Goal: Find specific page/section: Find specific page/section

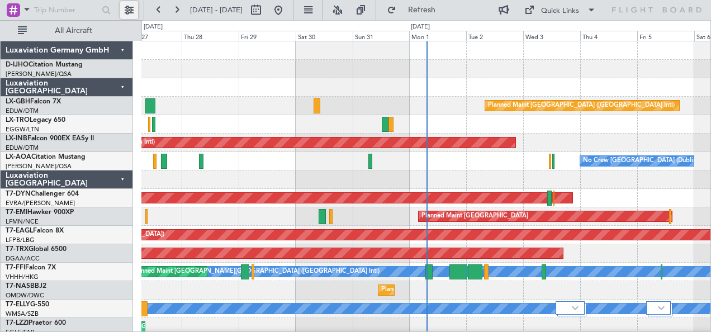
click at [135, 10] on button at bounding box center [129, 10] width 18 height 18
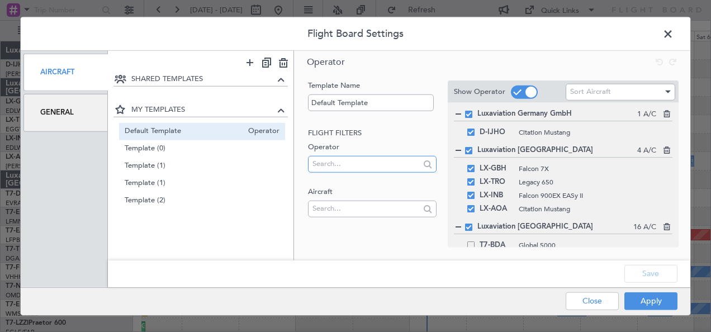
click at [383, 166] on input "text" at bounding box center [366, 163] width 107 height 17
type input "L"
type input "U"
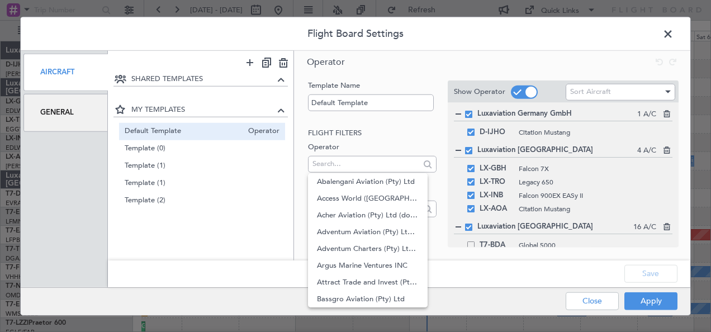
click at [384, 135] on h2 "Flight filters" at bounding box center [372, 133] width 128 height 11
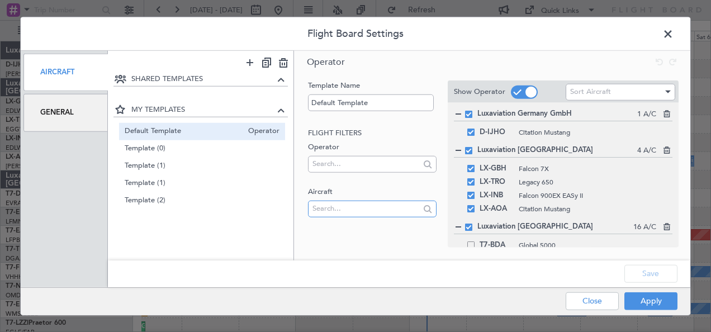
click at [358, 208] on input "text" at bounding box center [366, 208] width 107 height 17
type input "G-KGKG"
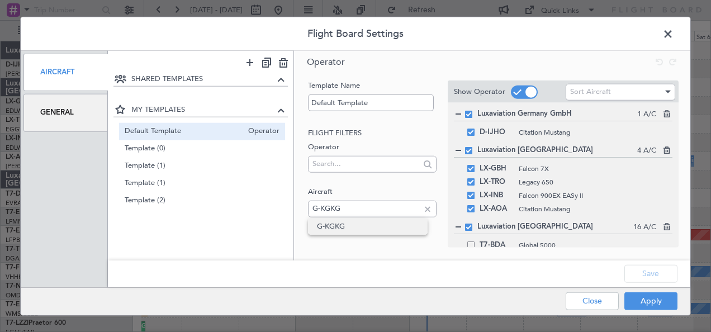
click at [343, 228] on span "G-KGKG" at bounding box center [368, 226] width 102 height 17
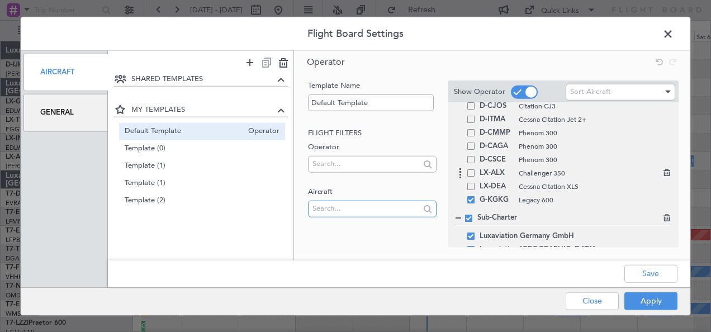
scroll to position [458, 0]
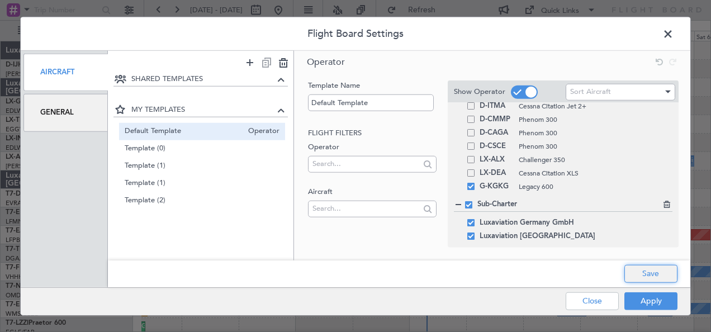
click at [650, 274] on button "Save" at bounding box center [651, 274] width 53 height 18
click at [648, 300] on button "Apply" at bounding box center [651, 301] width 53 height 18
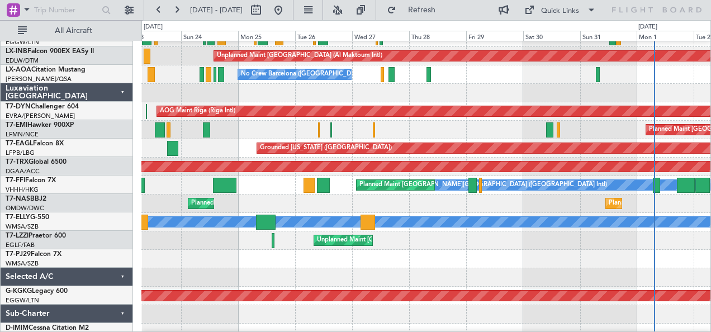
scroll to position [87, 0]
click at [446, 253] on div at bounding box center [427, 259] width 570 height 18
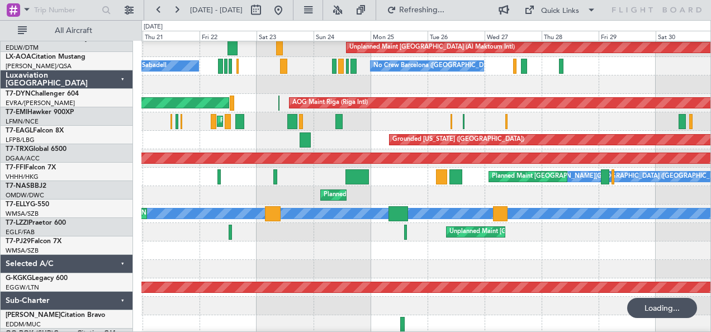
click at [483, 254] on div at bounding box center [427, 251] width 570 height 18
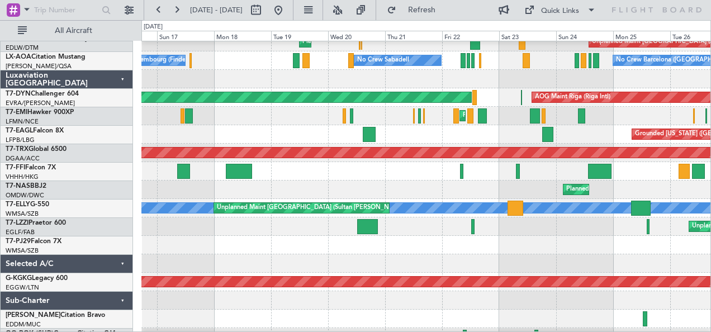
scroll to position [101, 0]
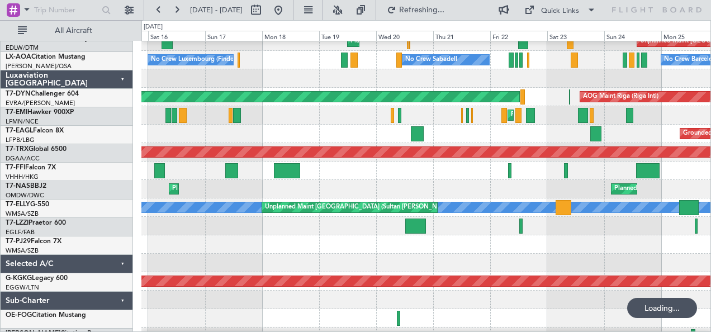
click at [356, 248] on div at bounding box center [427, 244] width 570 height 18
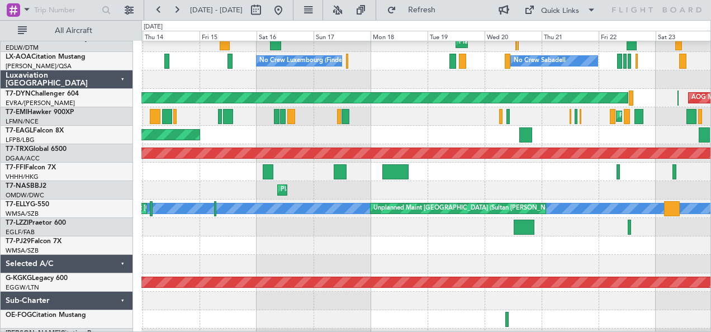
click at [392, 247] on div at bounding box center [427, 246] width 570 height 18
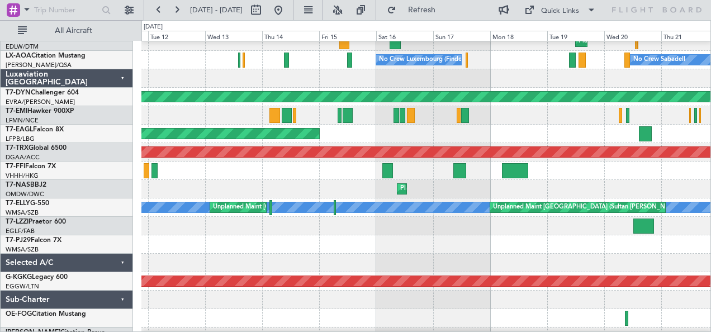
click at [343, 248] on div at bounding box center [427, 244] width 570 height 18
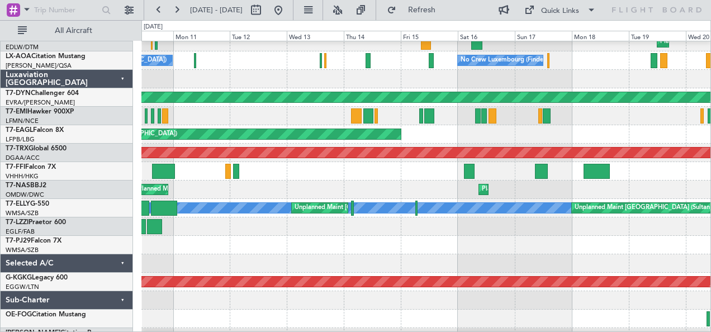
click at [399, 249] on div at bounding box center [427, 245] width 570 height 18
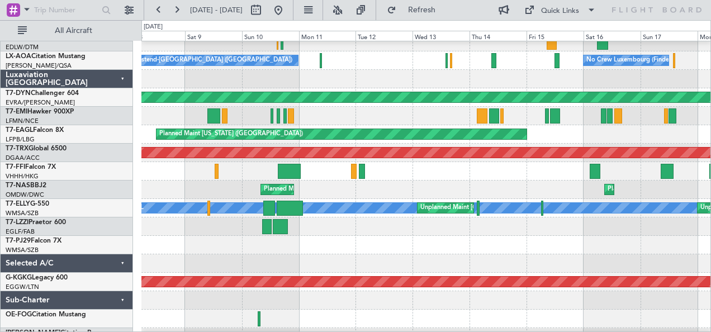
scroll to position [99, 0]
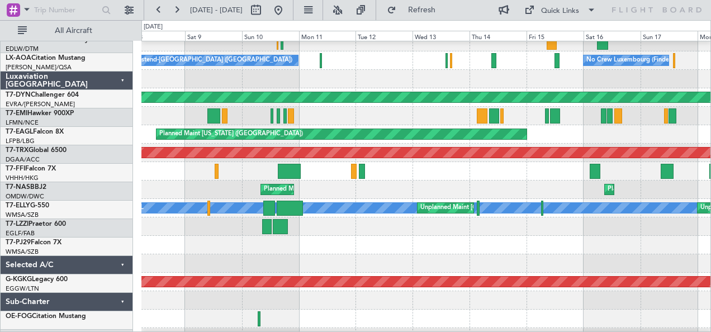
click at [395, 255] on div at bounding box center [427, 245] width 570 height 18
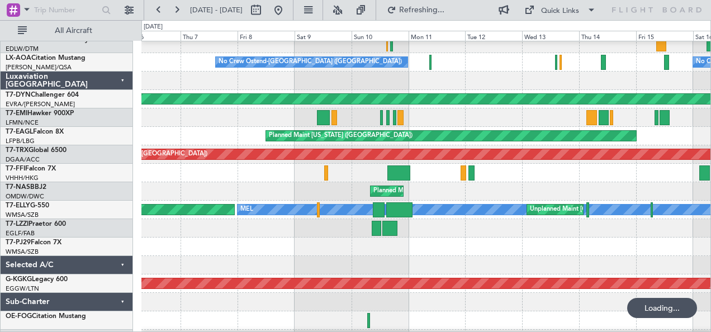
scroll to position [97, 0]
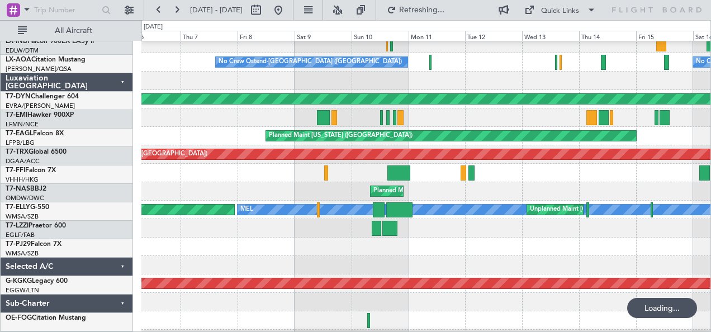
click at [398, 258] on div at bounding box center [427, 265] width 570 height 18
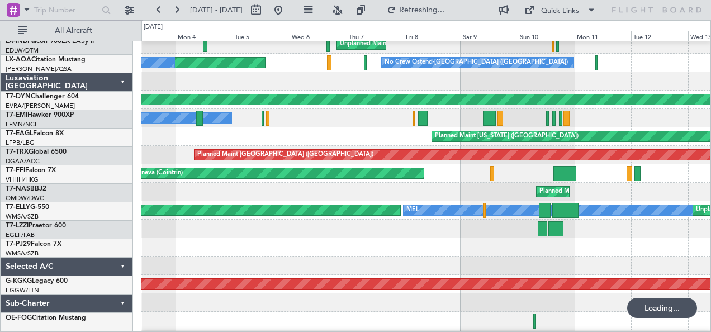
scroll to position [98, 0]
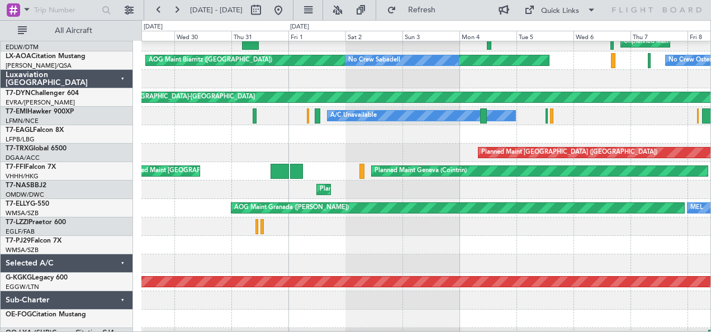
click at [351, 256] on div at bounding box center [427, 264] width 570 height 18
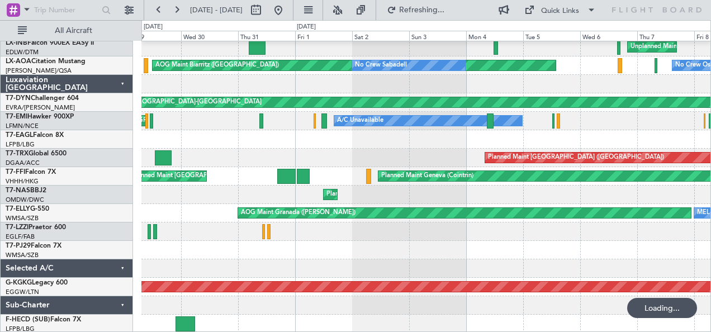
click at [356, 260] on div at bounding box center [427, 250] width 570 height 18
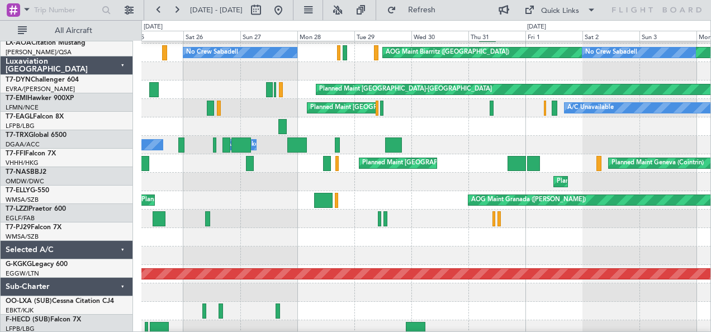
scroll to position [107, 0]
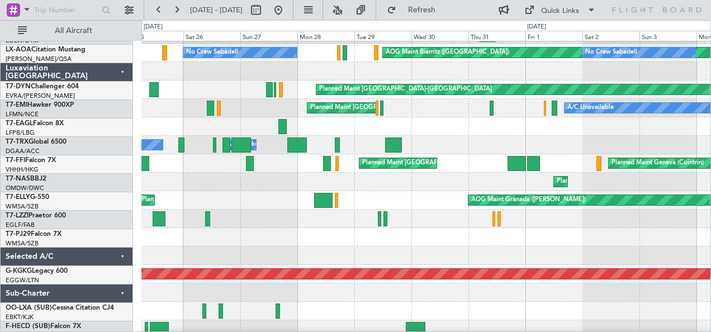
click at [375, 242] on div at bounding box center [427, 237] width 570 height 18
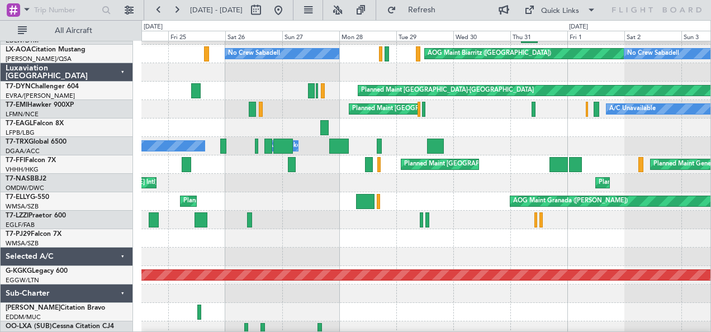
click at [267, 242] on div at bounding box center [427, 238] width 570 height 18
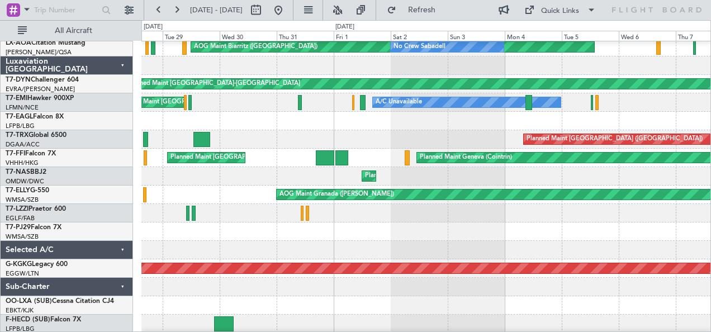
scroll to position [96, 0]
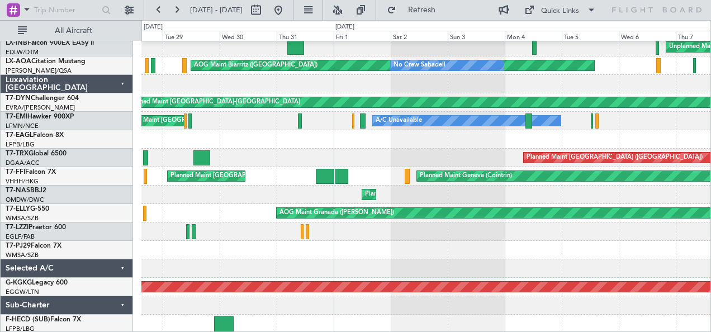
click at [308, 230] on div at bounding box center [427, 232] width 570 height 18
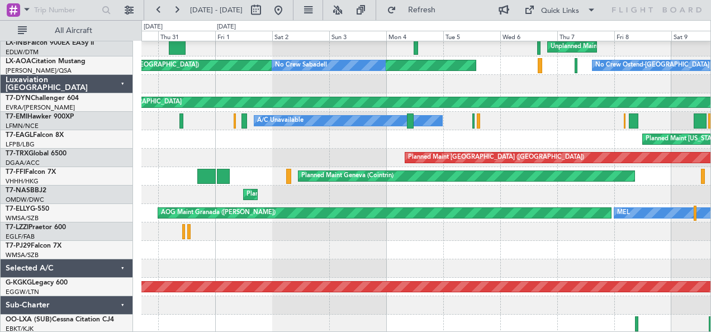
click at [335, 230] on div "Planned Maint Unplanned Maint [GEOGRAPHIC_DATA] ([GEOGRAPHIC_DATA]) Unplanned M…" at bounding box center [427, 140] width 570 height 388
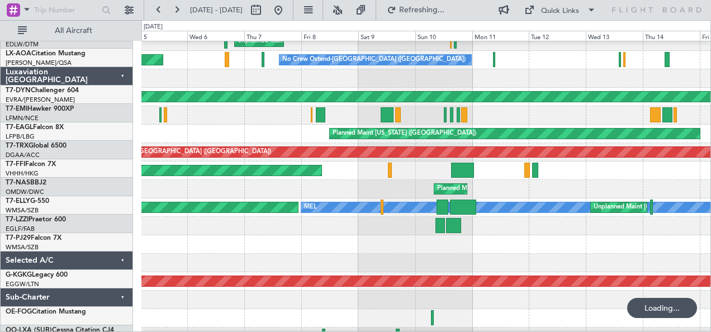
click at [317, 243] on div at bounding box center [427, 244] width 570 height 18
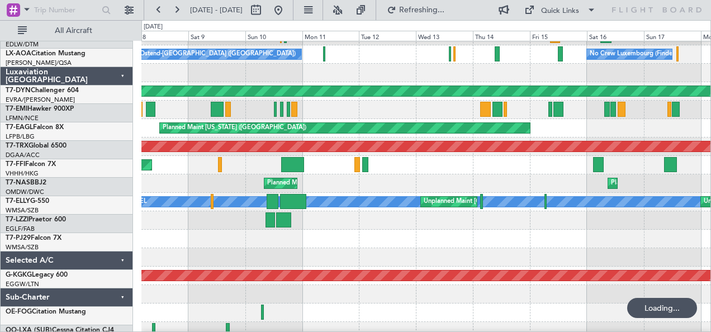
scroll to position [107, 0]
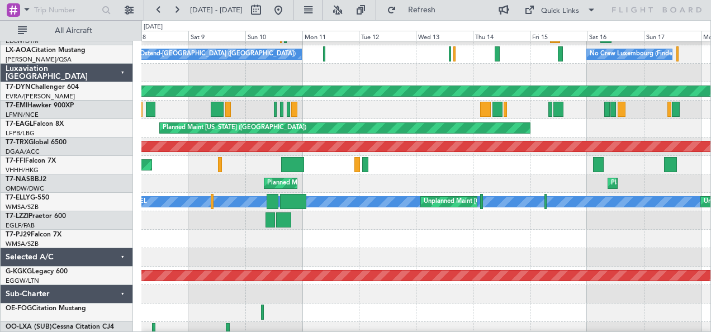
click at [306, 235] on div at bounding box center [427, 239] width 570 height 18
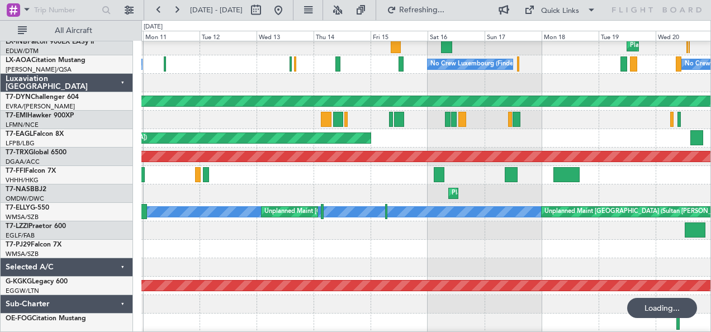
scroll to position [96, 0]
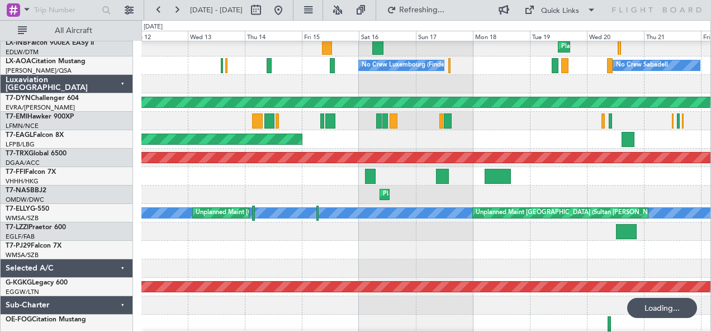
click at [286, 225] on div "Unplanned Maint [GEOGRAPHIC_DATA] ([GEOGRAPHIC_DATA]) Planned Maint [GEOGRAPHIC…" at bounding box center [427, 140] width 570 height 388
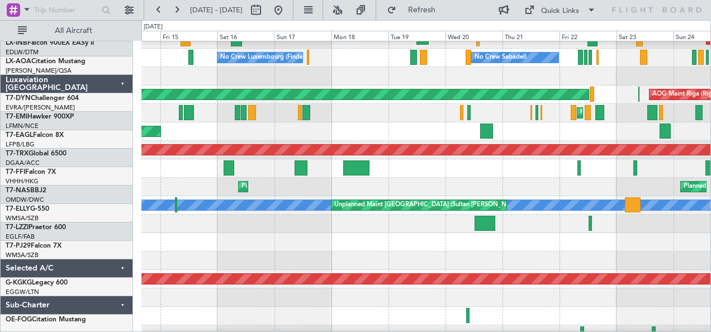
click at [318, 233] on div at bounding box center [427, 242] width 570 height 18
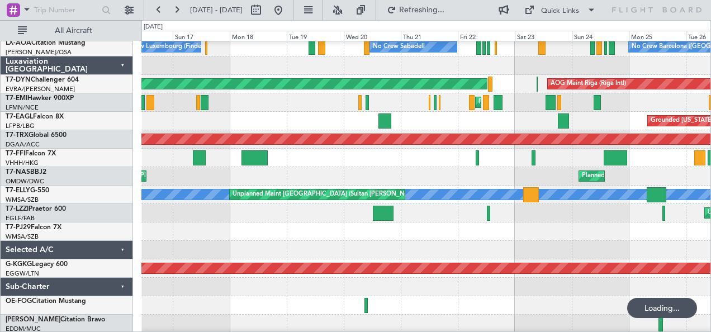
click at [338, 228] on div at bounding box center [427, 232] width 570 height 18
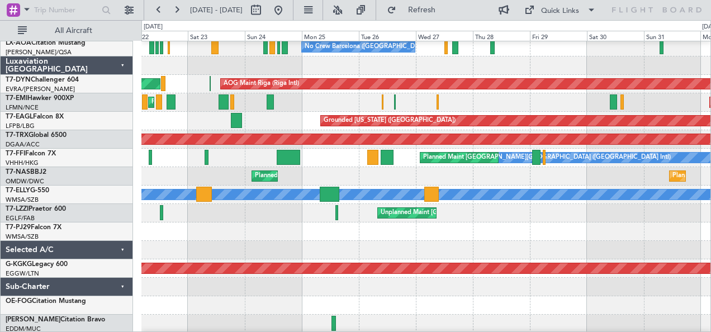
click at [321, 241] on div at bounding box center [427, 250] width 570 height 18
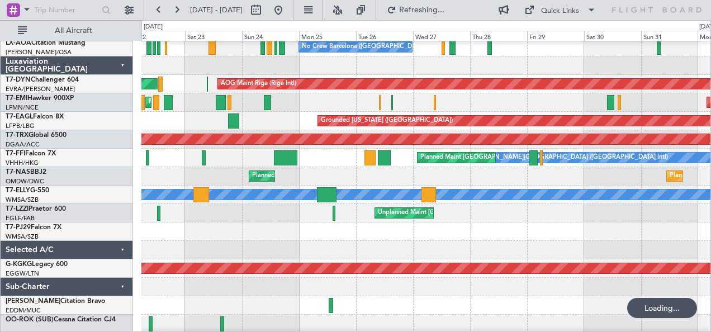
click at [275, 244] on div at bounding box center [427, 250] width 570 height 18
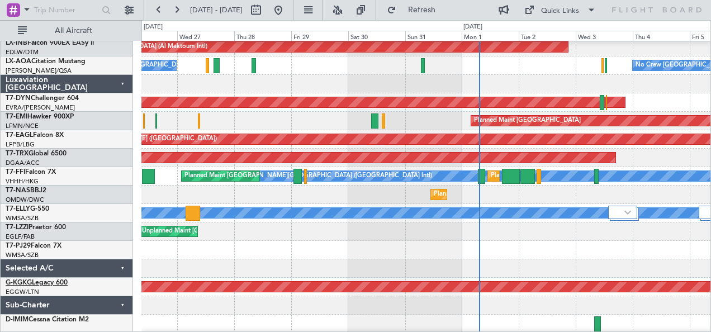
scroll to position [96, 0]
click at [246, 309] on div at bounding box center [427, 305] width 570 height 18
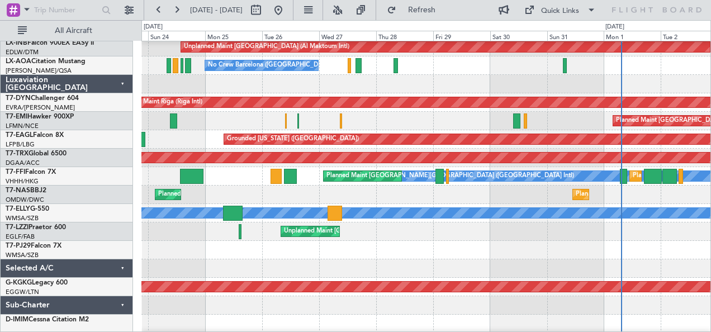
click at [347, 249] on div at bounding box center [427, 250] width 570 height 18
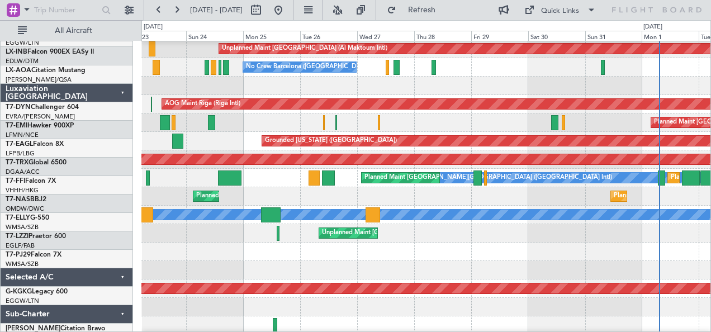
click at [336, 260] on div at bounding box center [427, 252] width 570 height 18
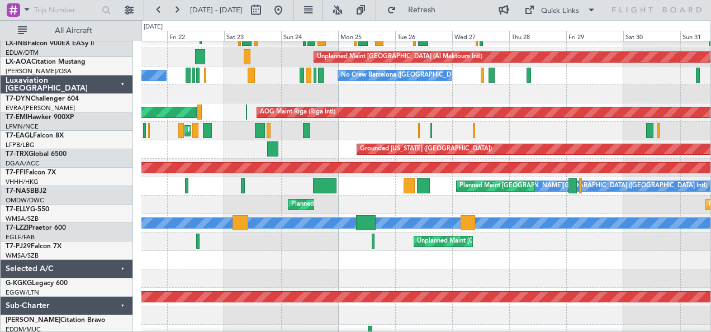
click at [357, 251] on div at bounding box center [427, 260] width 570 height 18
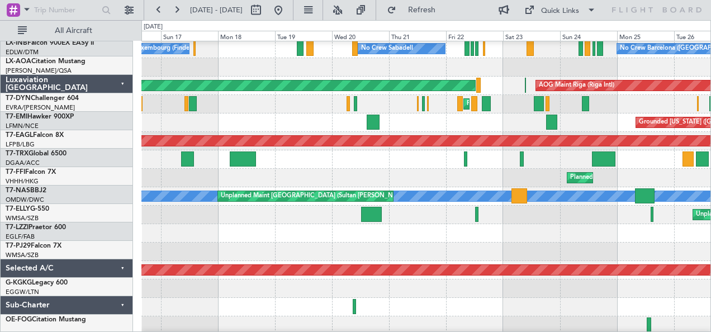
scroll to position [114, 0]
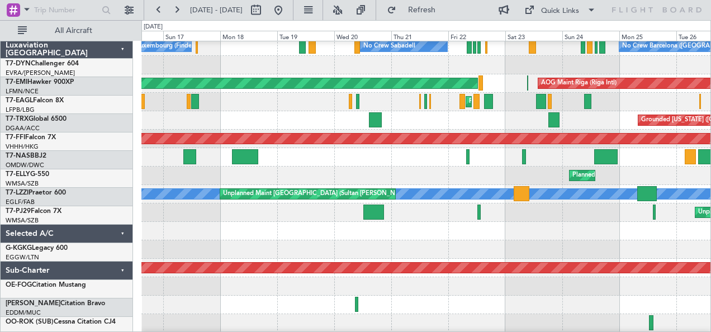
click at [228, 222] on div at bounding box center [427, 231] width 570 height 18
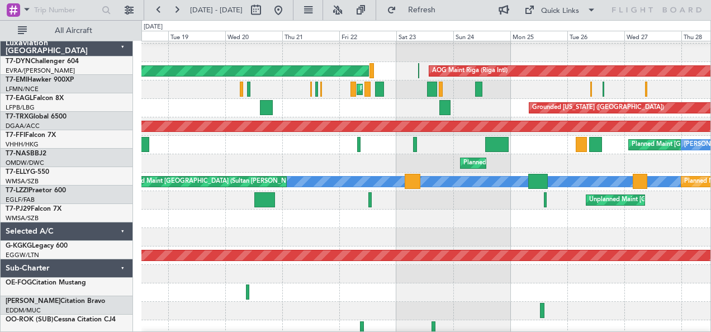
click at [295, 233] on div at bounding box center [427, 237] width 570 height 18
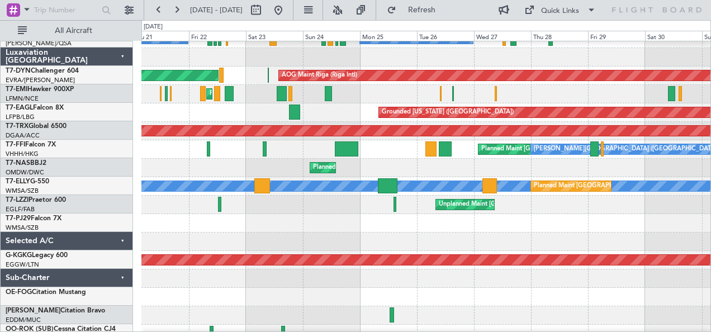
click at [283, 227] on div at bounding box center [427, 223] width 570 height 18
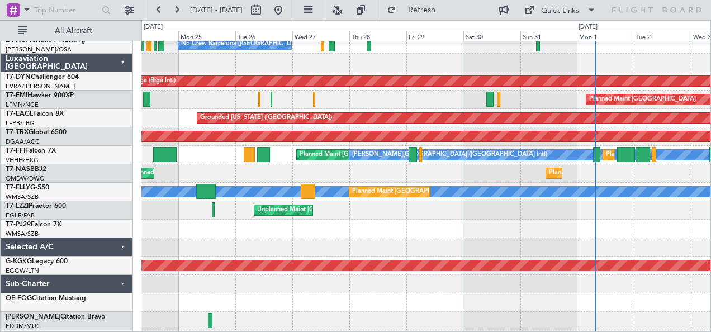
click at [311, 229] on div at bounding box center [427, 229] width 570 height 18
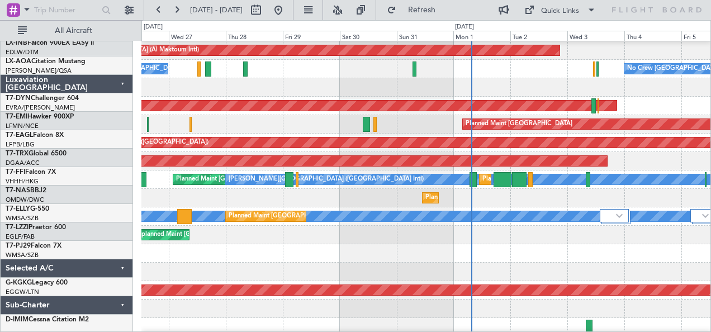
scroll to position [92, 0]
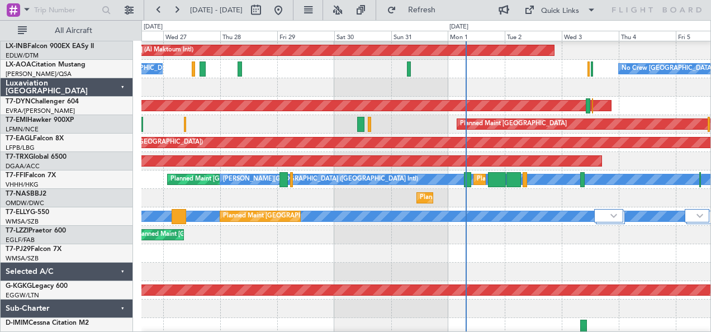
click at [373, 249] on div at bounding box center [427, 253] width 570 height 18
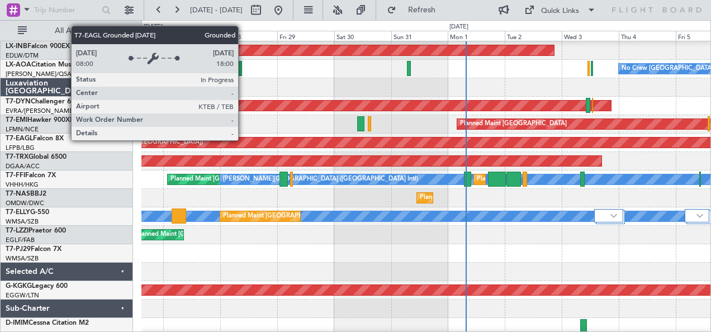
scroll to position [0, 0]
